Goal: Find specific page/section: Find specific page/section

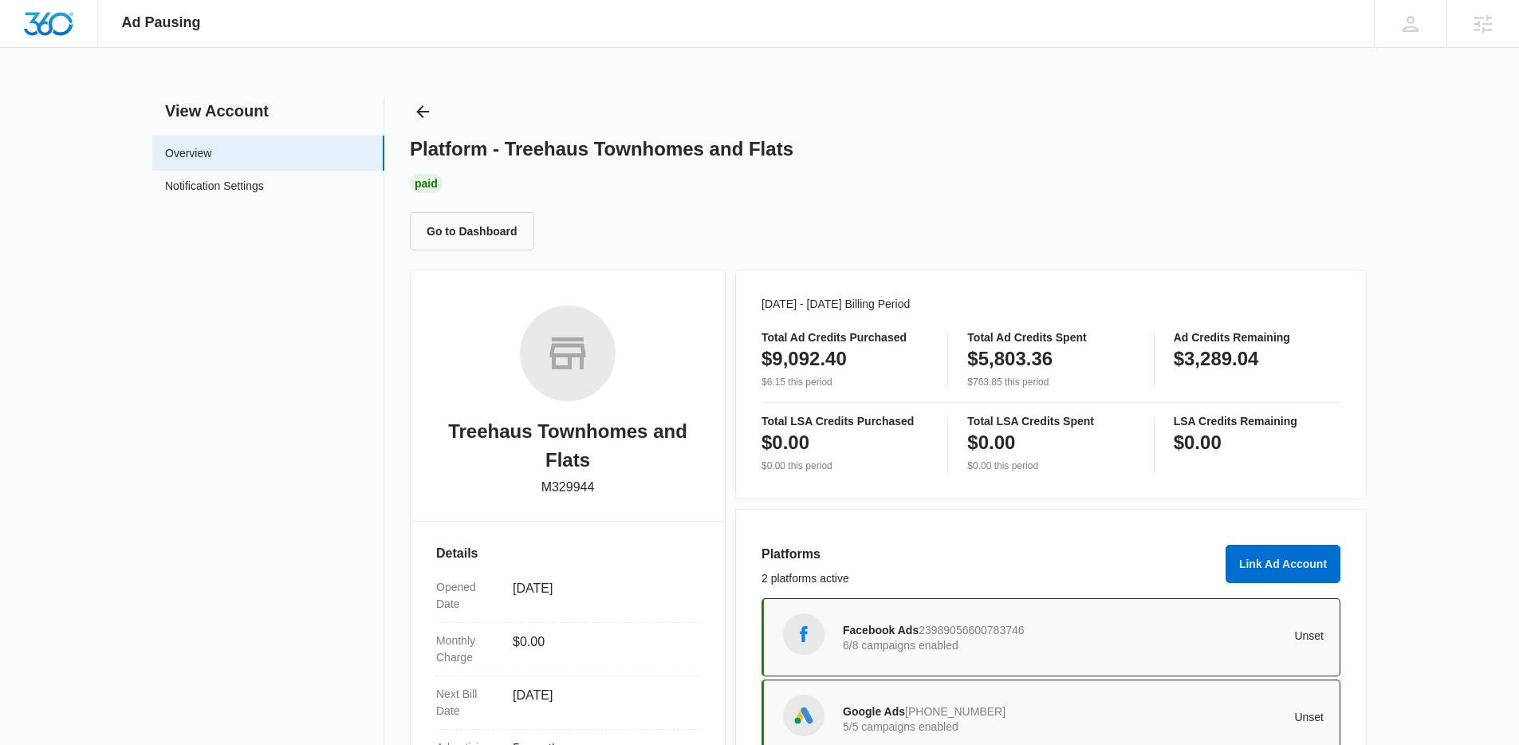
drag, startPoint x: 439, startPoint y: 127, endPoint x: 429, endPoint y: 118, distance: 13.6
click at [438, 127] on div "Platform - Treehaus Townhomes and Flats Paid Go to Dashboard" at bounding box center [888, 174] width 957 height 151
click at [430, 117] on icon "Back" at bounding box center [422, 111] width 19 height 19
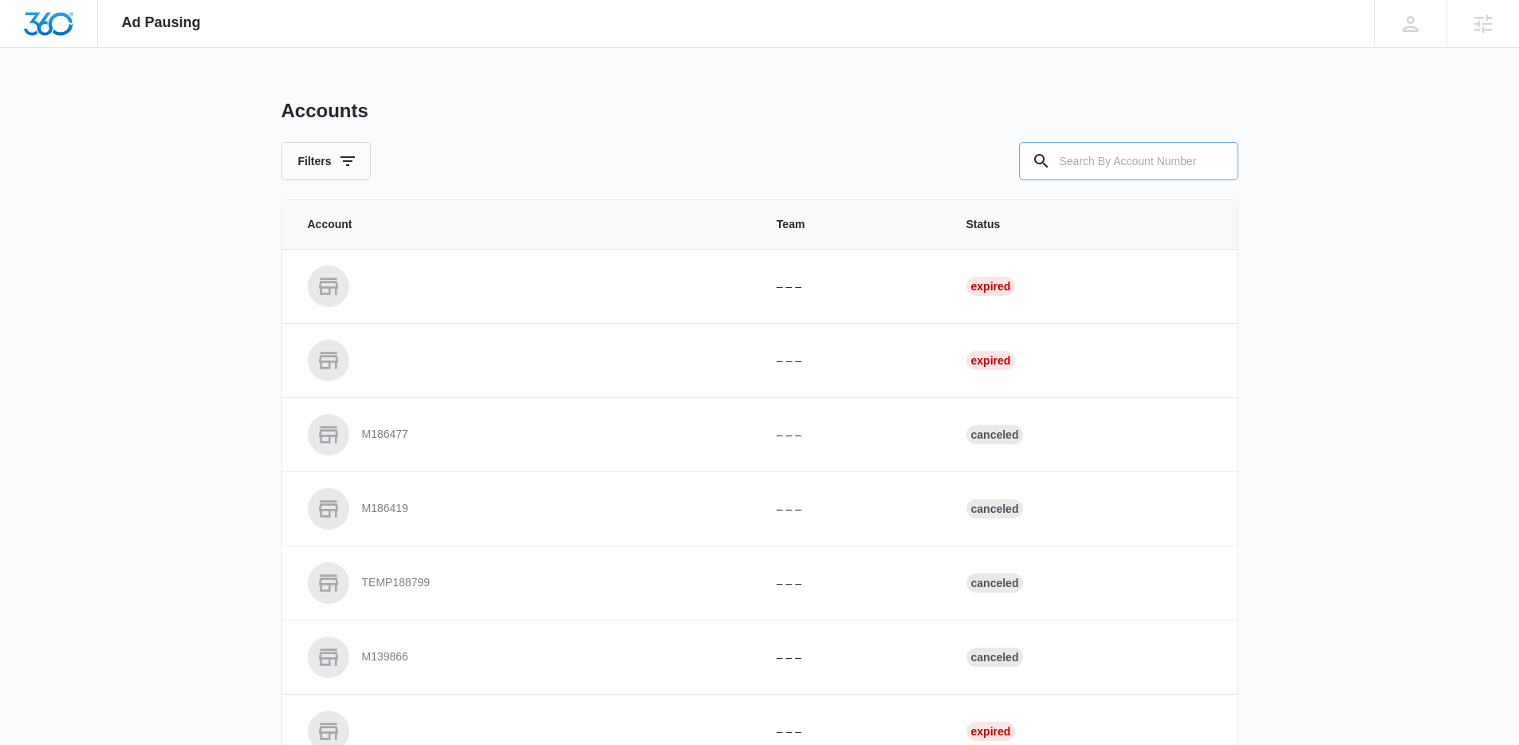
click at [1098, 163] on input "text" at bounding box center [1128, 161] width 219 height 38
paste input "M38249"
type input "M38249"
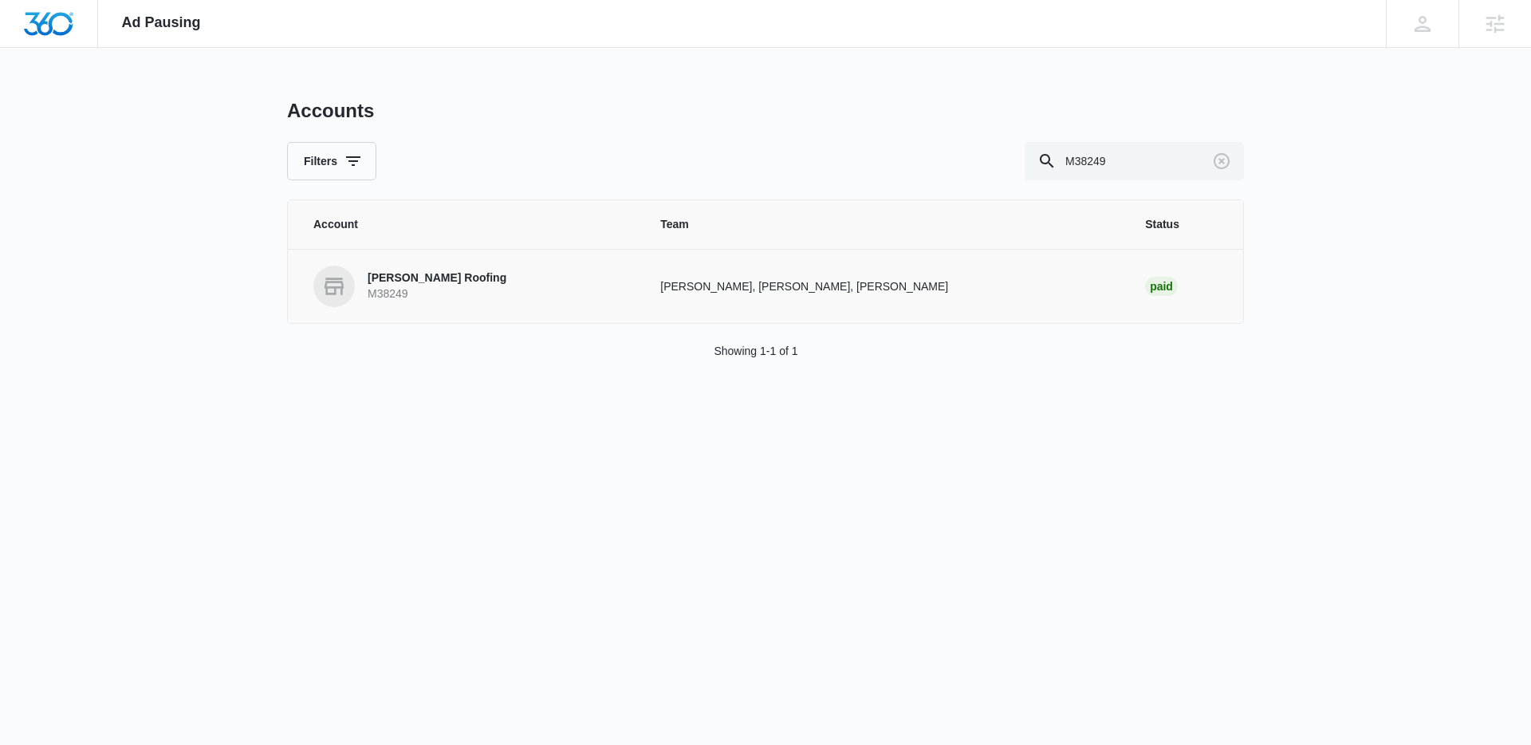
click at [456, 310] on td "[PERSON_NAME] Roofing M38249" at bounding box center [464, 286] width 353 height 74
click at [421, 291] on p "M38249" at bounding box center [436, 294] width 139 height 16
